Goal: Information Seeking & Learning: Learn about a topic

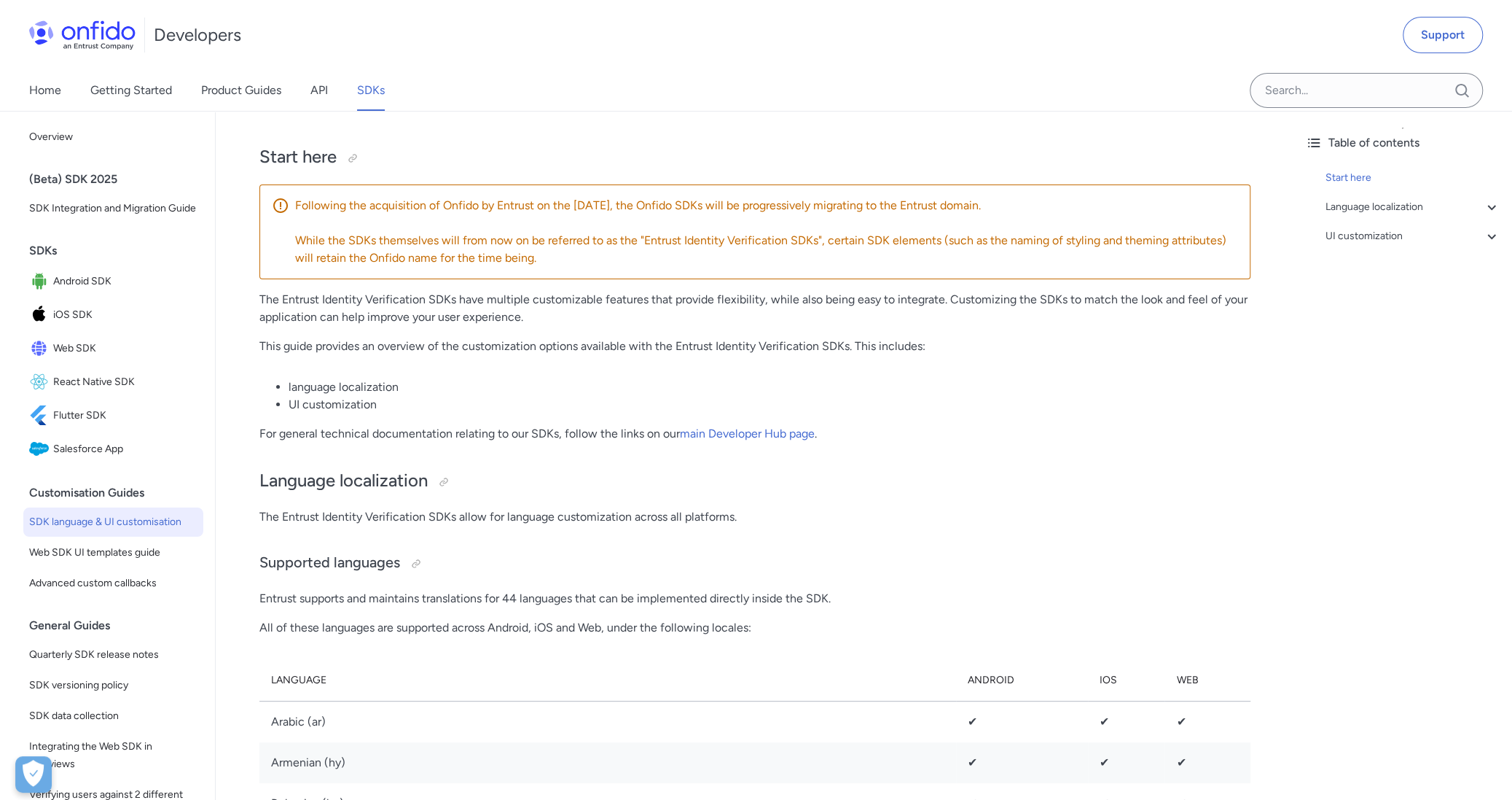
scroll to position [219, 0]
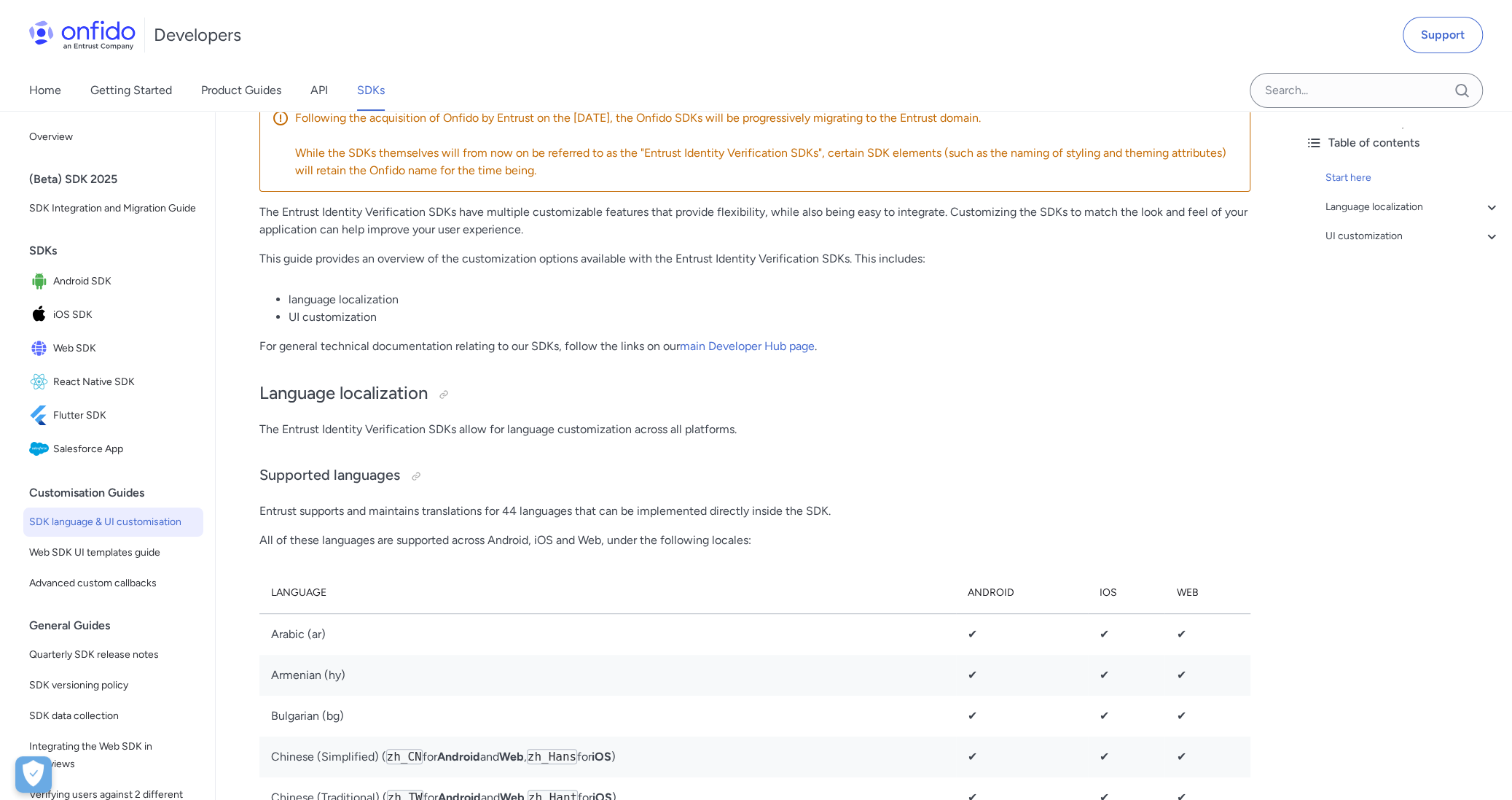
scroll to position [219, 0]
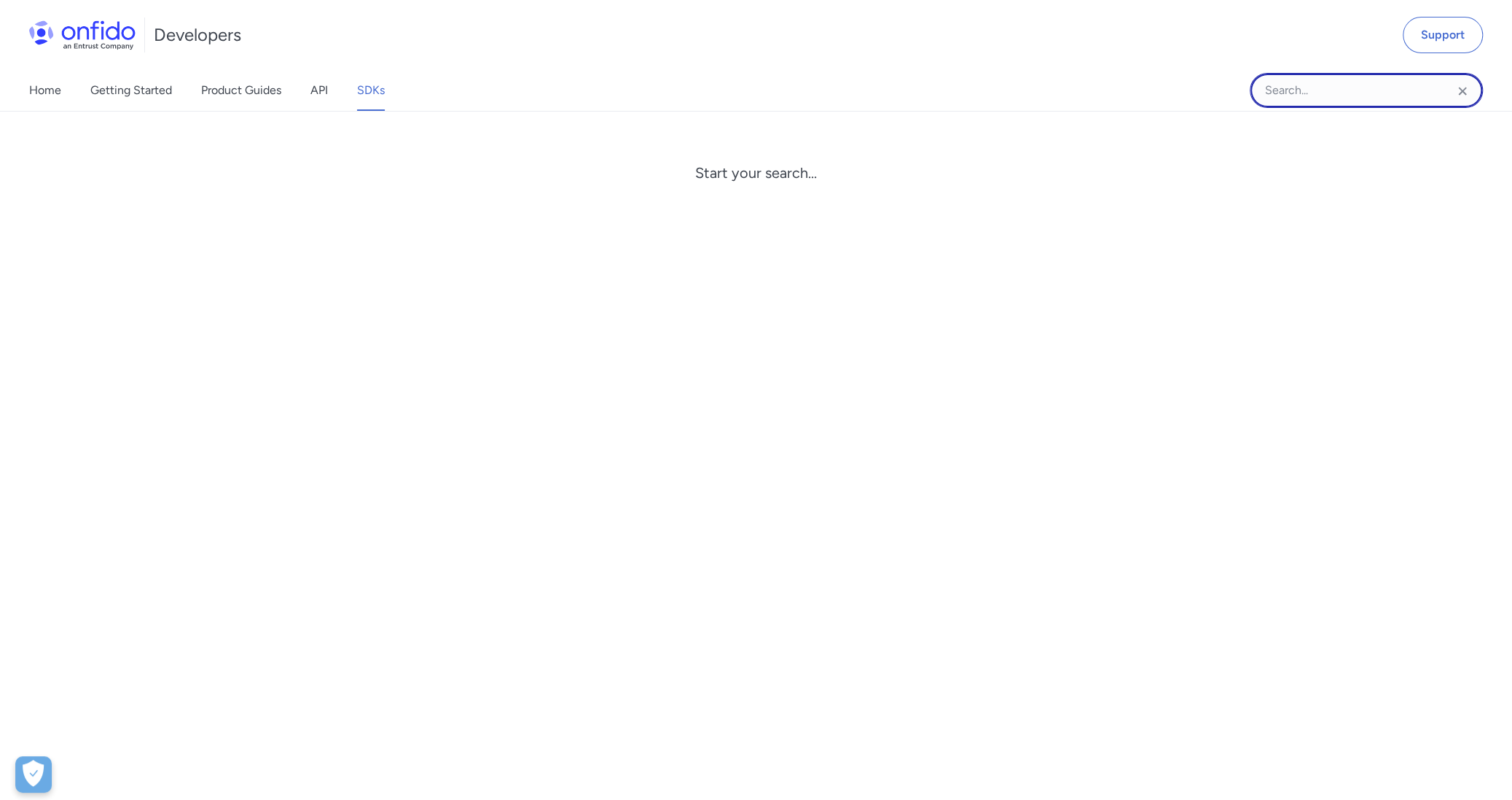
click at [1286, 86] on input "Onfido search input field" at bounding box center [1367, 91] width 233 height 35
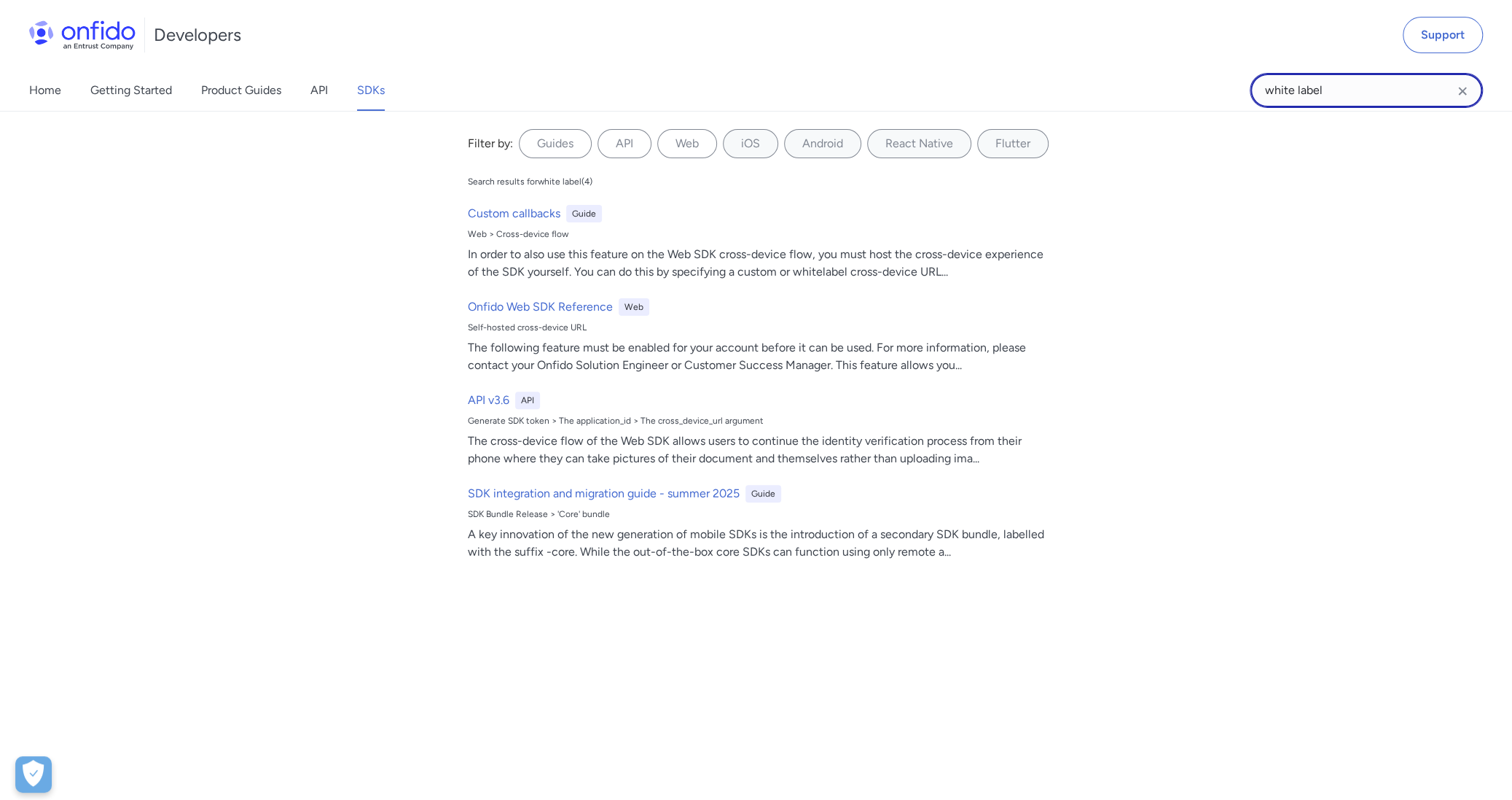
click at [1334, 101] on input "white label" at bounding box center [1367, 91] width 233 height 35
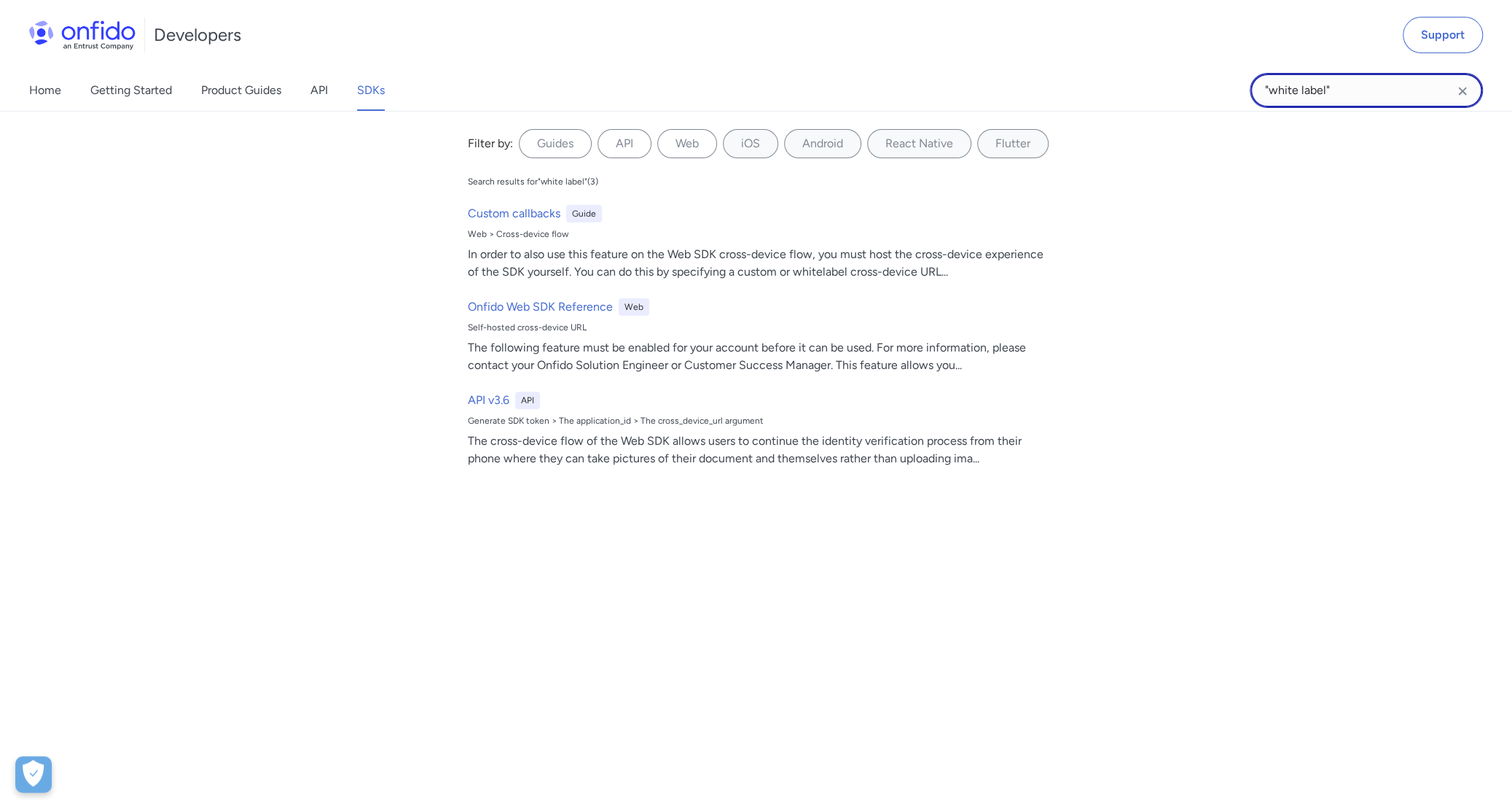
click at [1303, 93] on input ""white label"" at bounding box center [1367, 91] width 233 height 35
type input ""whitelabel""
click at [1389, 89] on input ""whitelabel"" at bounding box center [1367, 91] width 233 height 35
drag, startPoint x: 1389, startPoint y: 89, endPoint x: 1170, endPoint y: 89, distance: 219.0
click at [1170, 89] on div "Home Getting Started Product Guides API SDKs "whitelabel" "whitelabel" Filter b…" at bounding box center [756, 91] width 1512 height 41
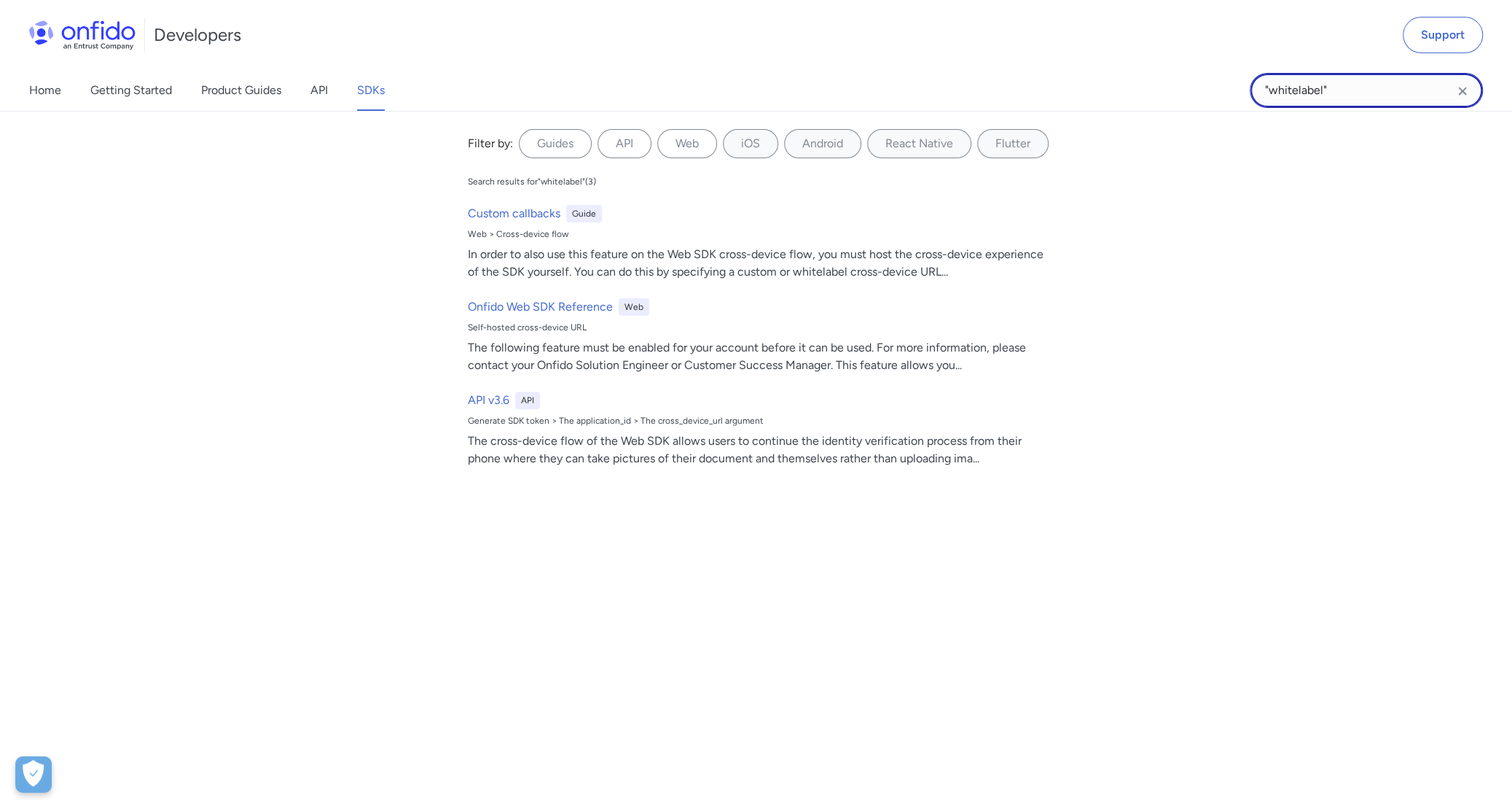
click at [1328, 89] on input ""whitelabel"" at bounding box center [1367, 91] width 233 height 35
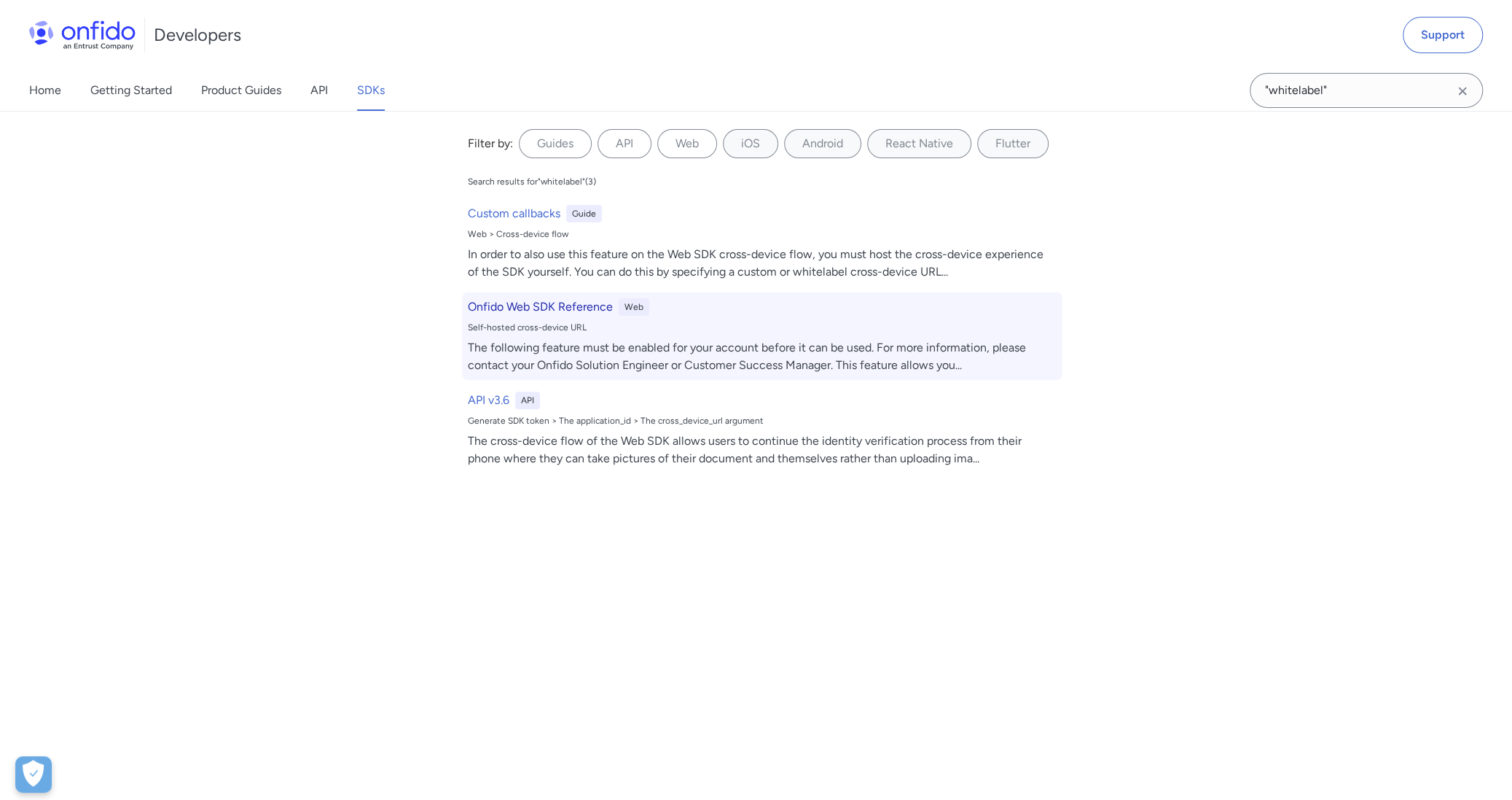
click at [851, 352] on div "The following feature must be enabled for your account before it can be used. F…" at bounding box center [762, 356] width 589 height 35
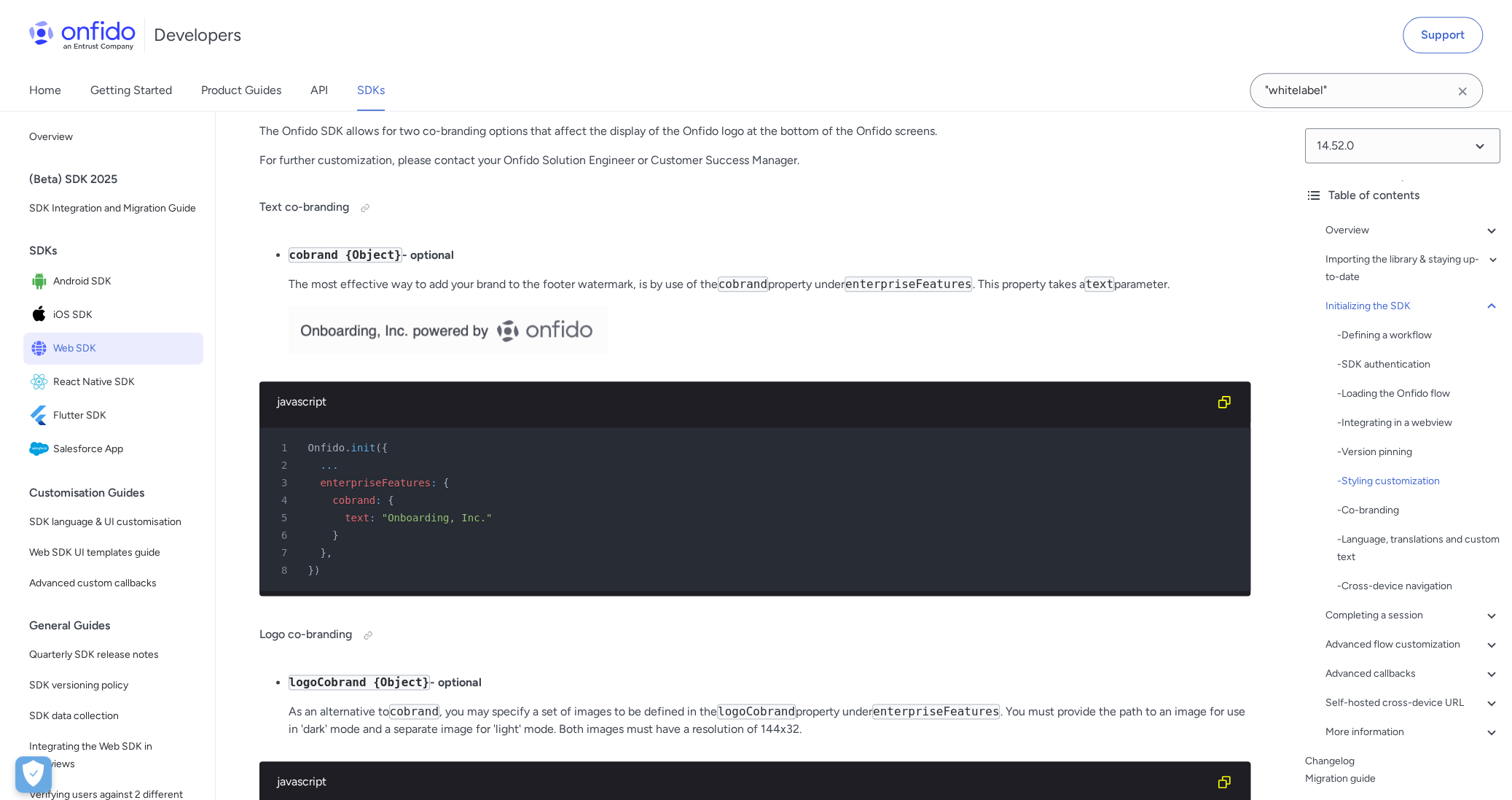
scroll to position [6030, 0]
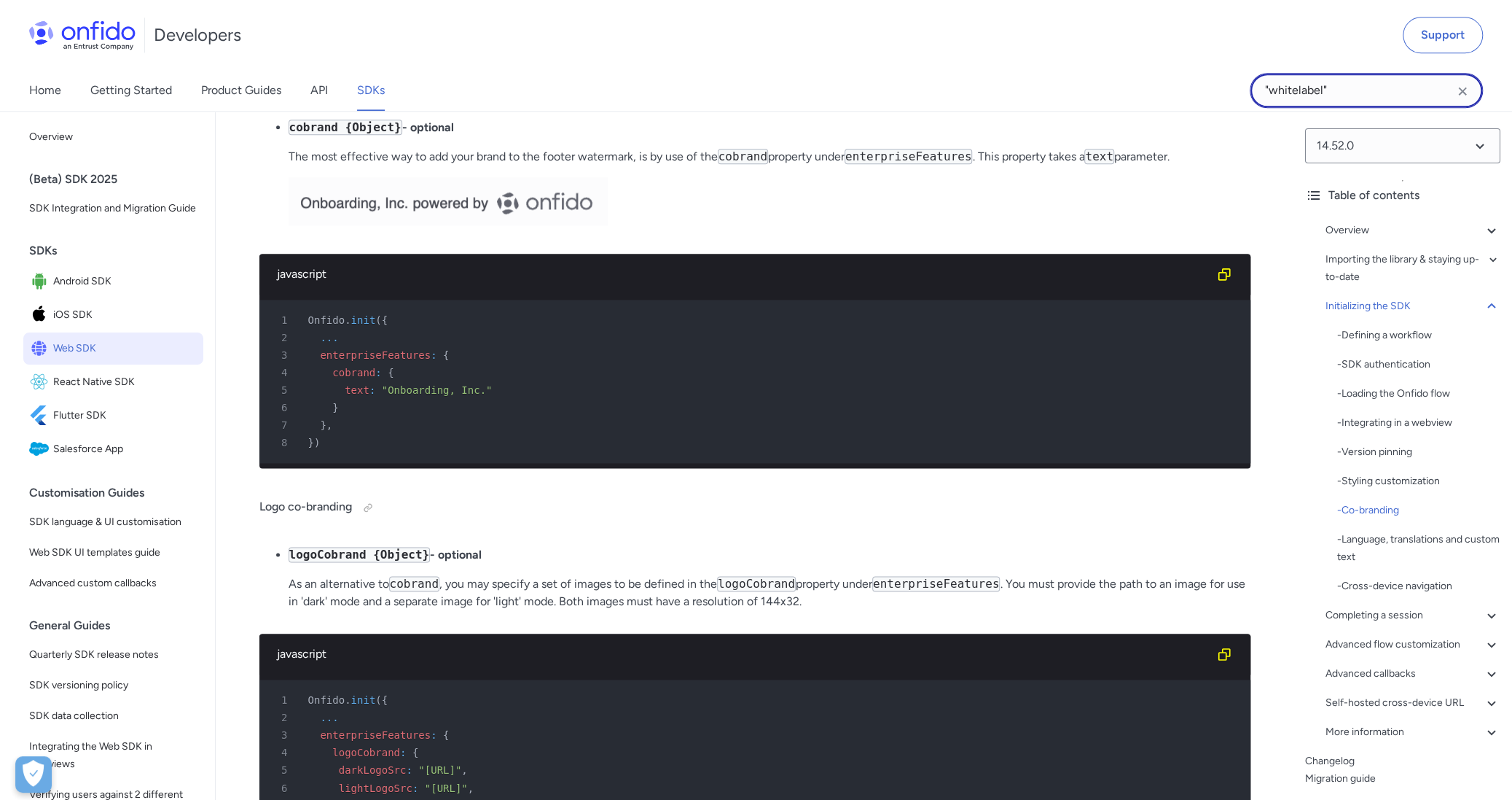
click at [1375, 101] on input ""whitelabel"" at bounding box center [1367, 91] width 233 height 35
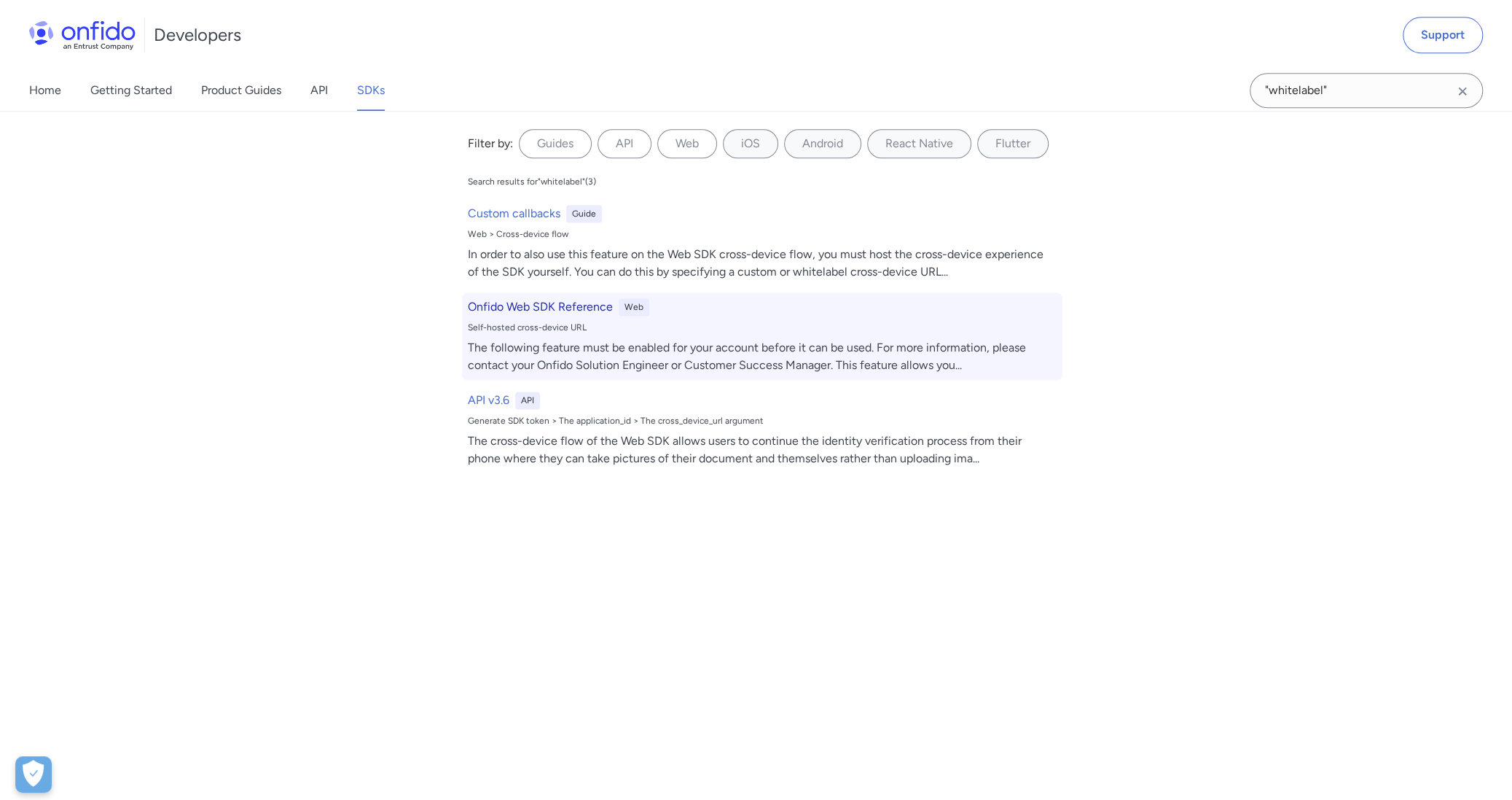
click at [556, 305] on h6 "Onfido Web SDK Reference" at bounding box center [540, 306] width 145 height 18
click at [618, 339] on div "The following feature must be enabled for your account before it can be used. F…" at bounding box center [762, 356] width 589 height 35
click at [629, 306] on div "Web" at bounding box center [633, 306] width 31 height 18
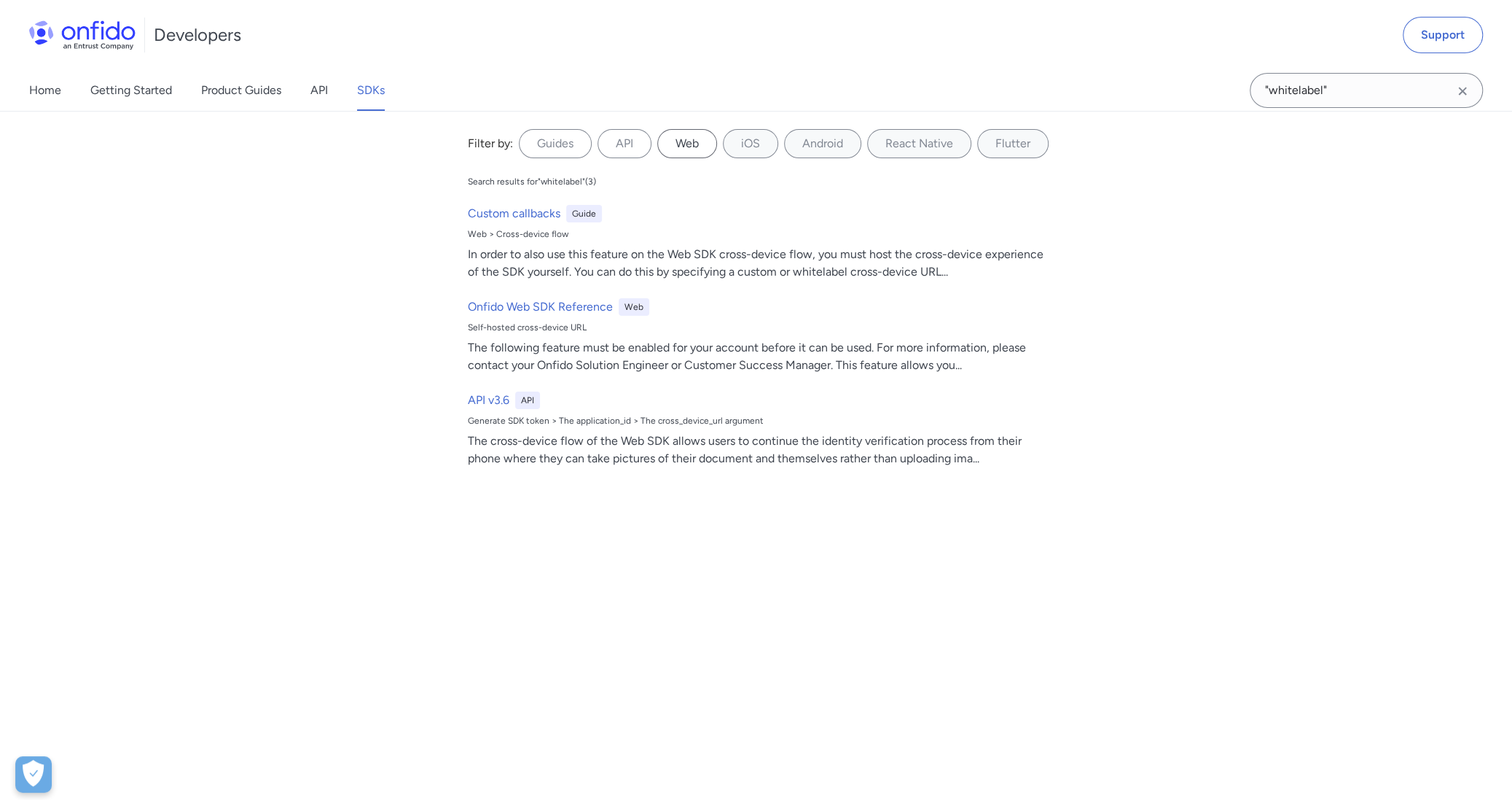
click at [683, 136] on label "Web" at bounding box center [687, 143] width 60 height 29
click at [0, 0] on input "Web" at bounding box center [0, 0] width 0 height 0
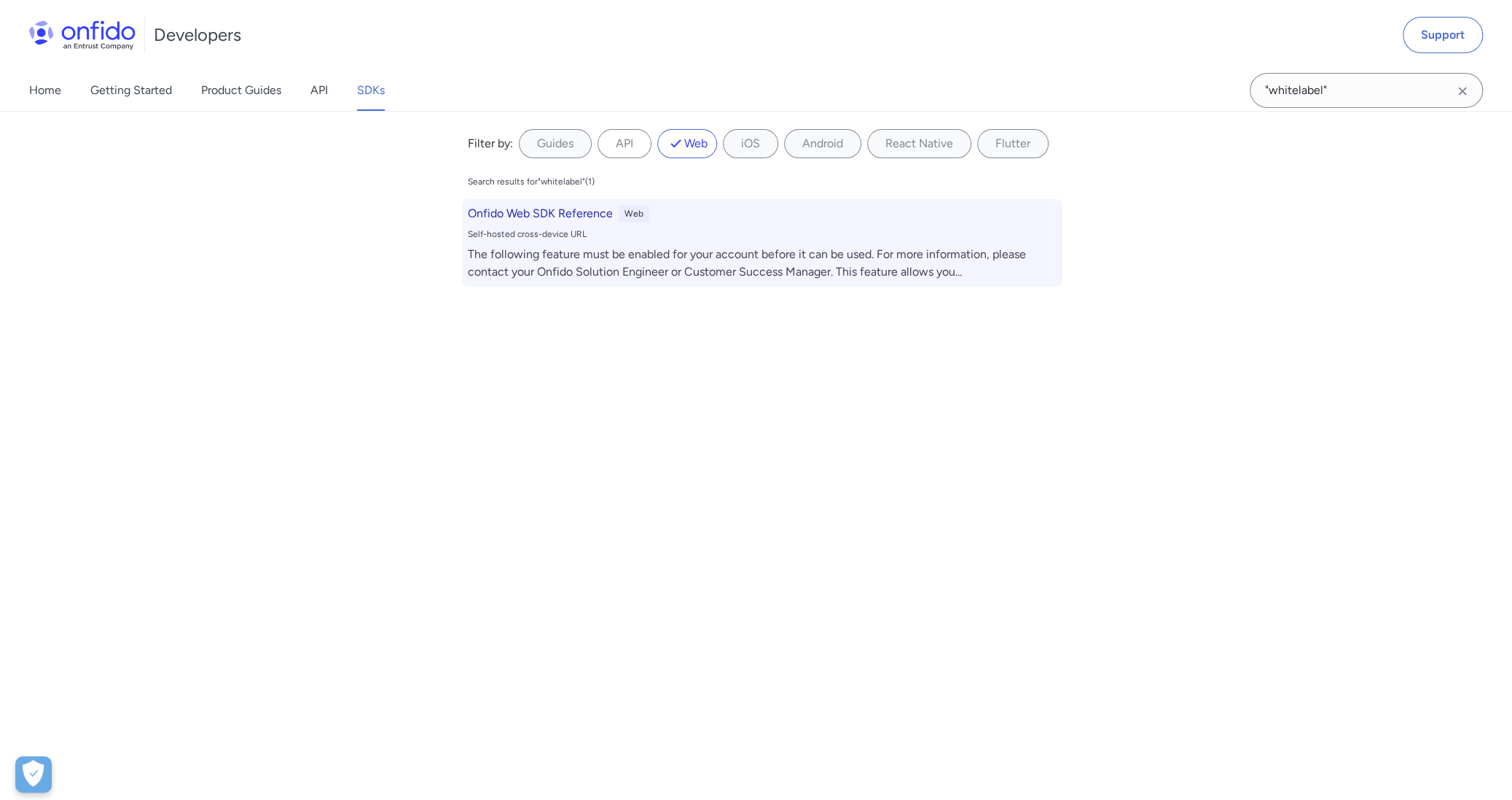
click at [635, 210] on div "Web" at bounding box center [633, 213] width 31 height 18
click at [585, 209] on h6 "Onfido Web SDK Reference" at bounding box center [540, 213] width 145 height 18
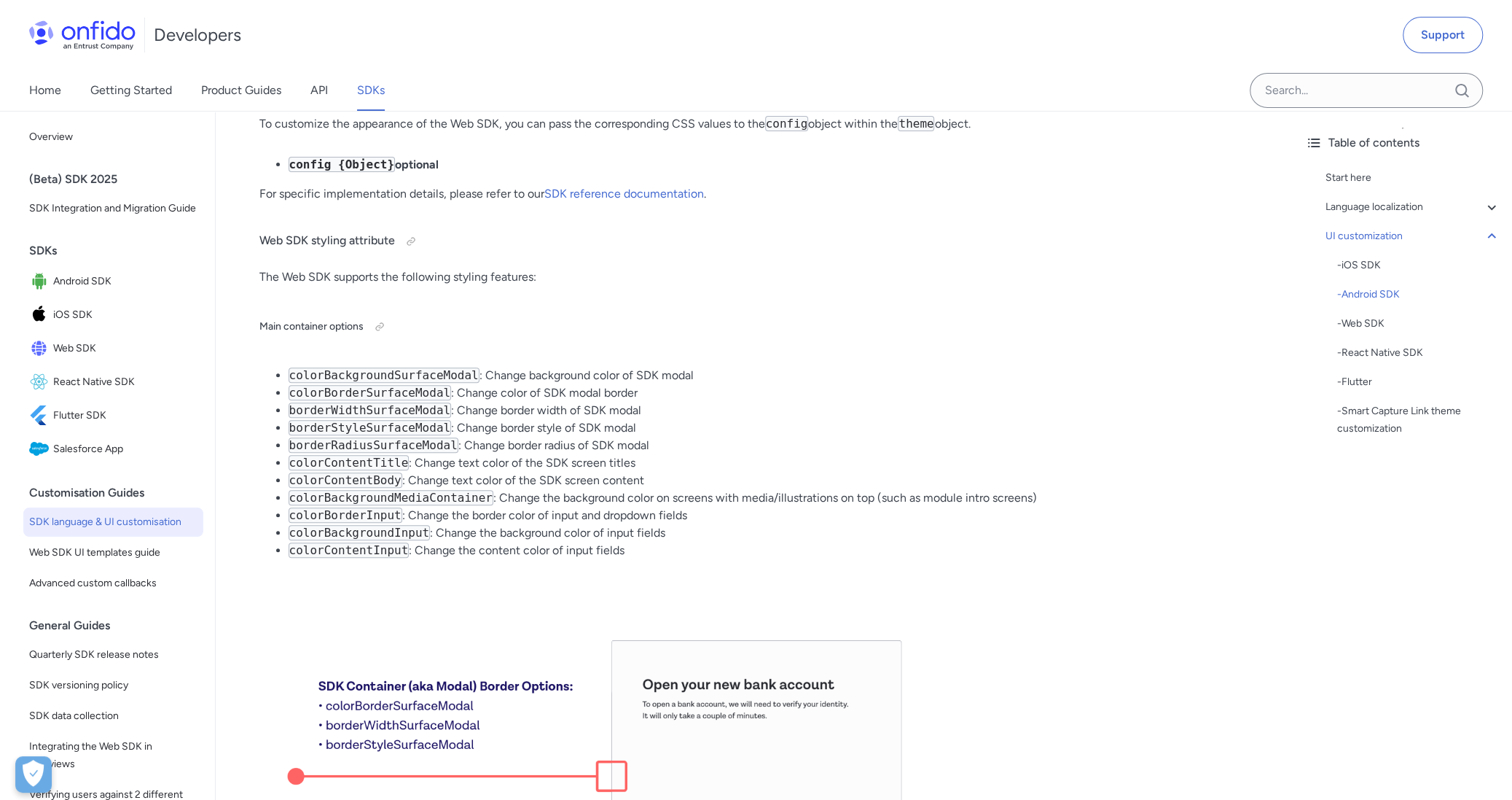
scroll to position [9472, 0]
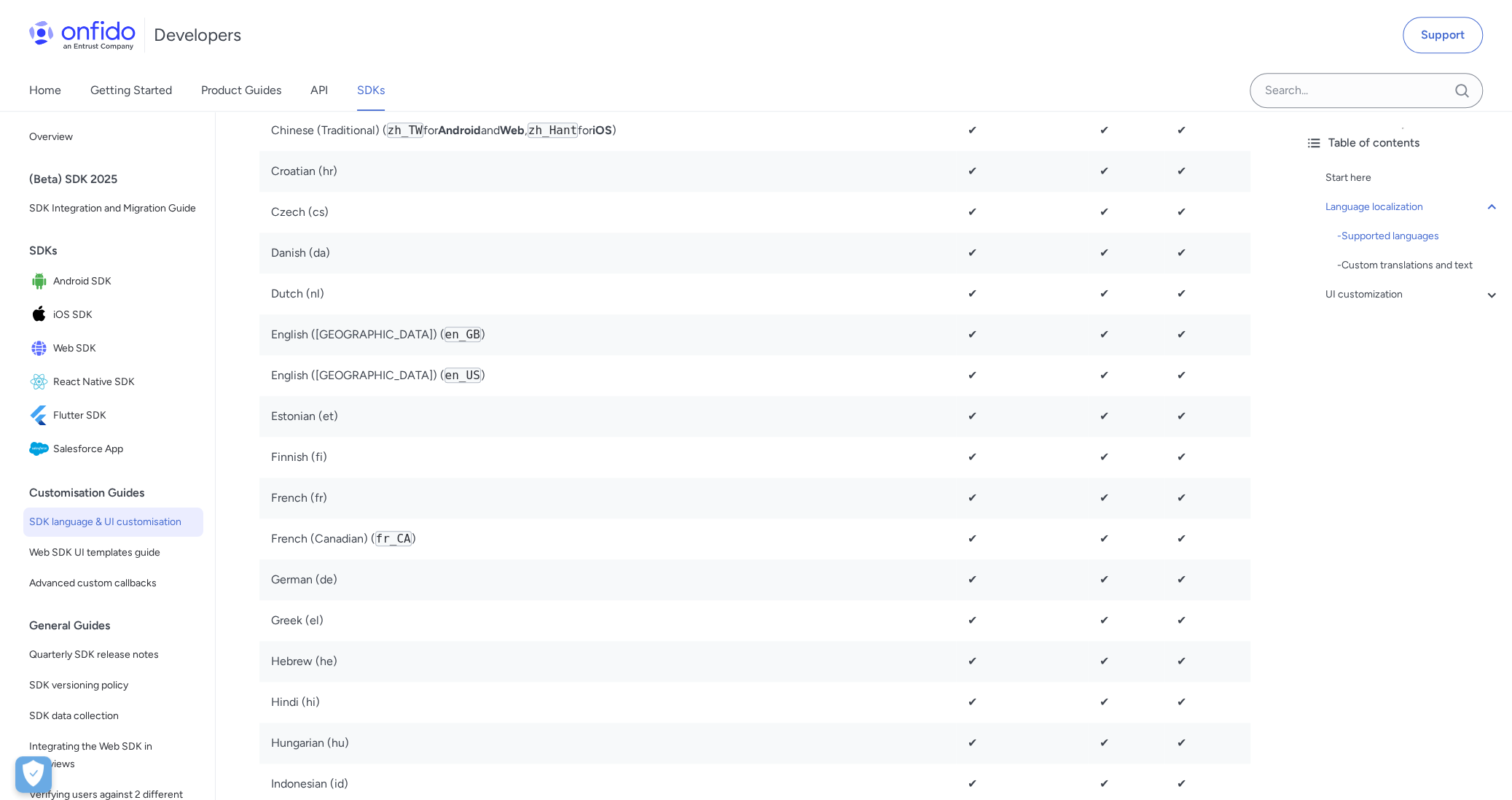
scroll to position [875, 0]
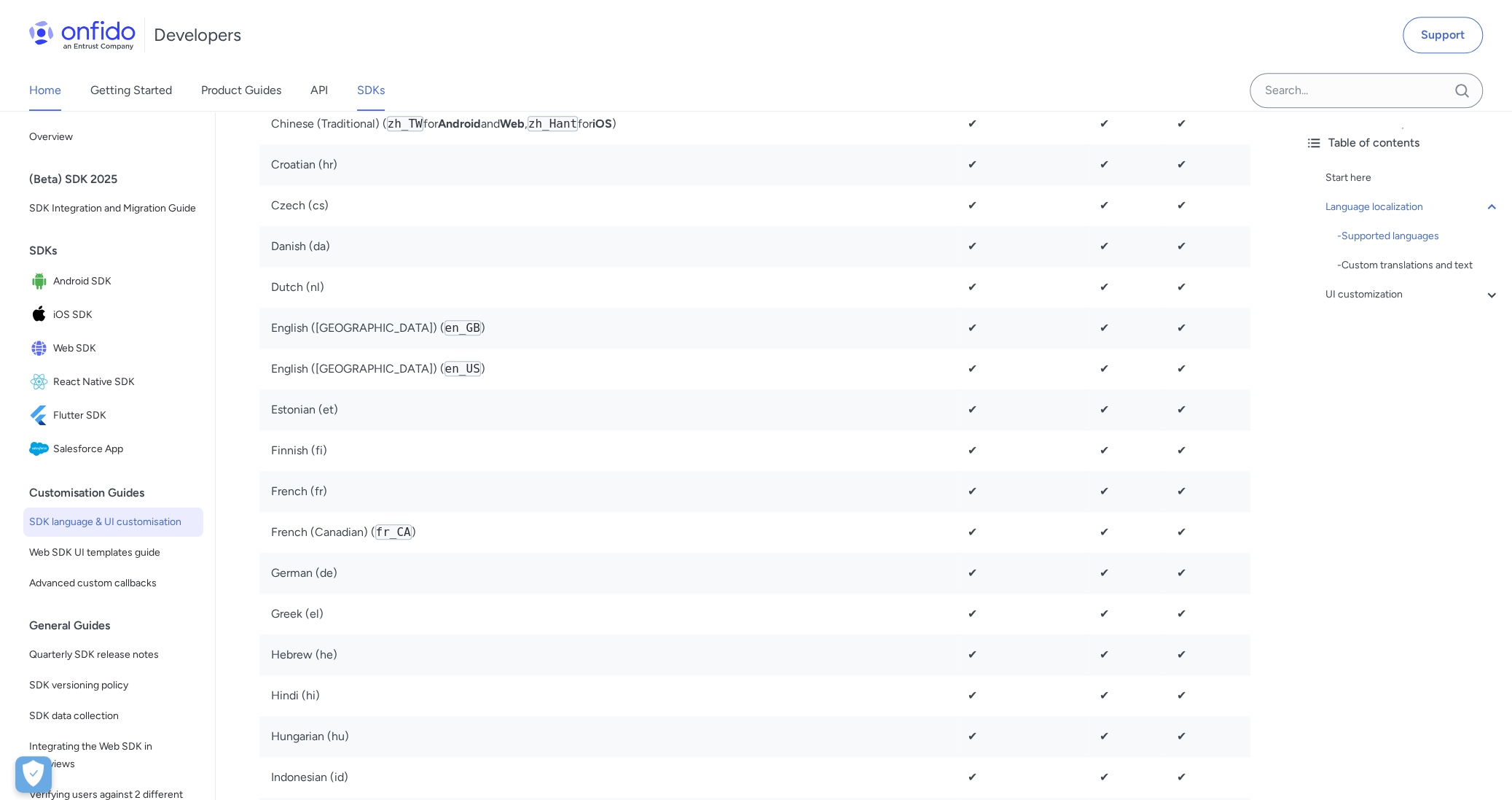
click at [44, 87] on link "Home" at bounding box center [44, 91] width 32 height 41
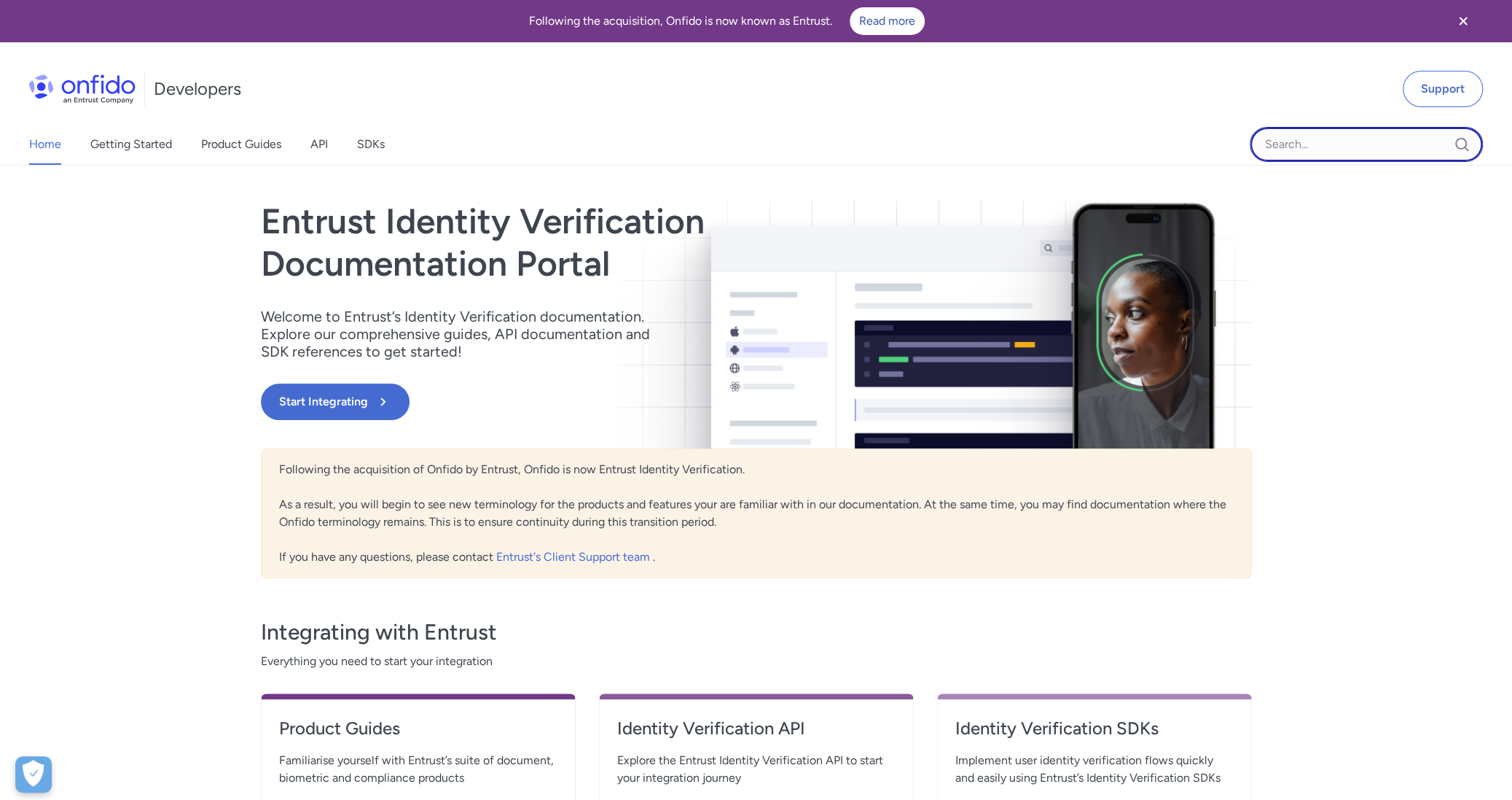
click at [1330, 141] on input "Onfido search input field" at bounding box center [1367, 144] width 233 height 35
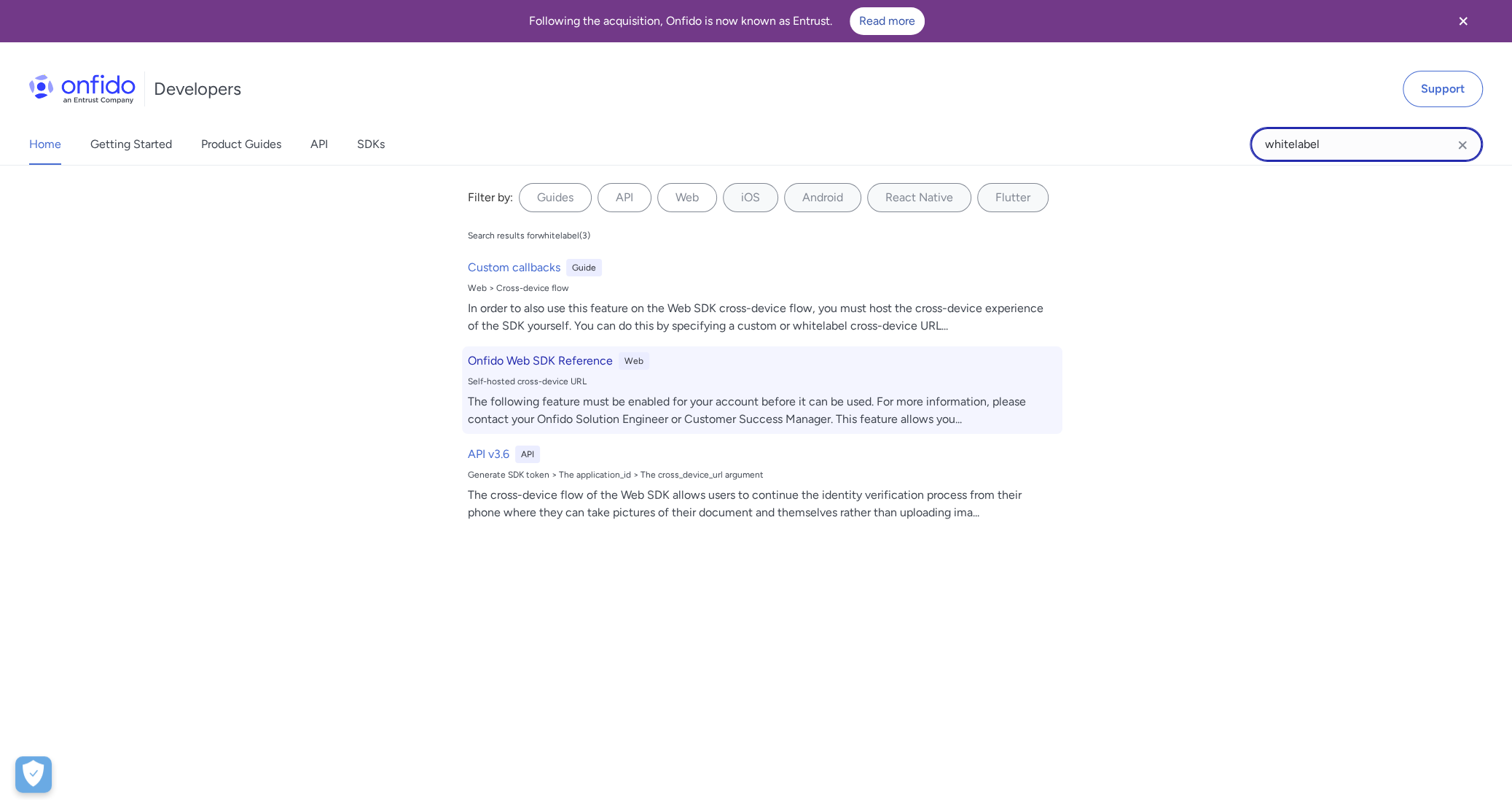
type input "whitelabel"
click at [581, 362] on h6 "Onfido Web SDK Reference" at bounding box center [540, 360] width 145 height 18
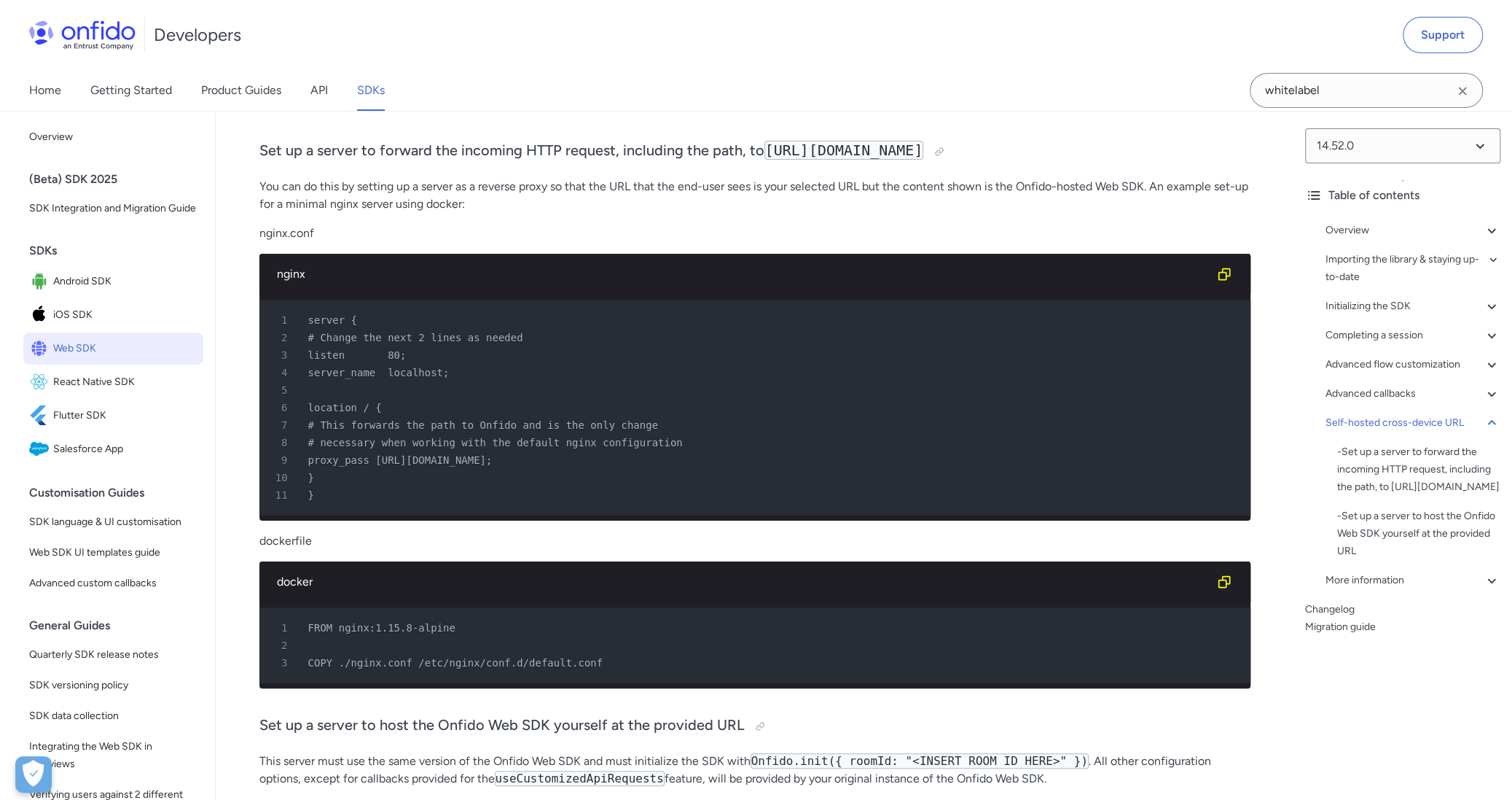
scroll to position [36300, 0]
